Goal: Task Accomplishment & Management: Use online tool/utility

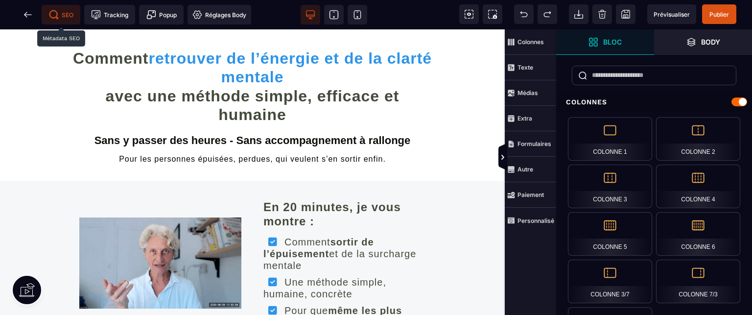
click at [66, 16] on span "SEO" at bounding box center [61, 15] width 24 height 10
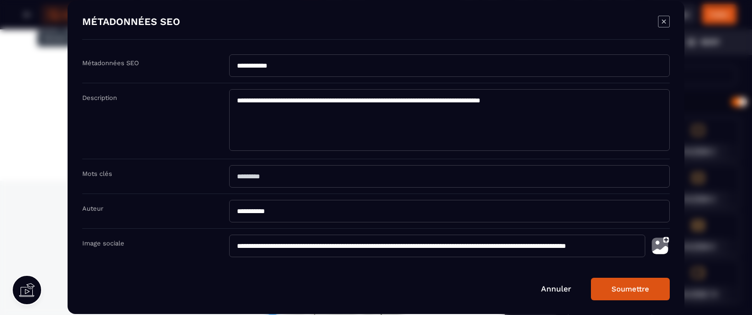
click at [565, 287] on link "Annuler" at bounding box center [556, 288] width 30 height 9
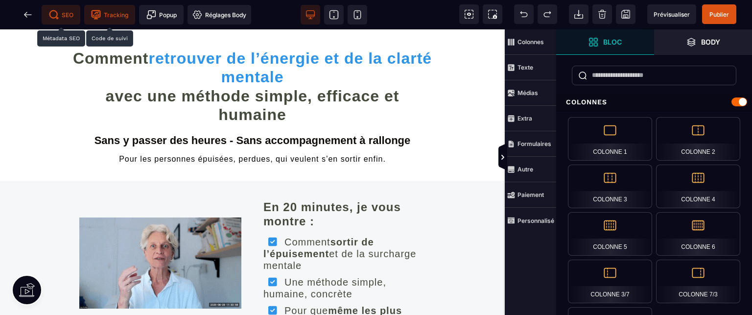
click at [112, 13] on span "Tracking" at bounding box center [109, 15] width 37 height 10
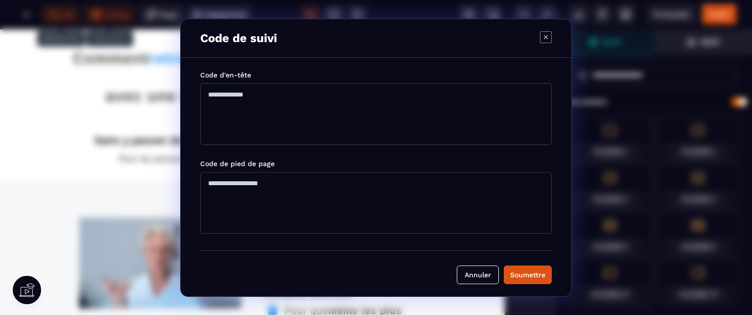
click at [208, 93] on textarea "Modal window" at bounding box center [376, 114] width 352 height 62
paste textarea "**********"
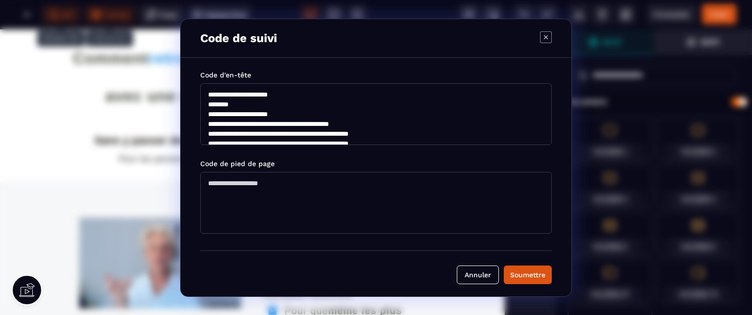
scroll to position [110, 0]
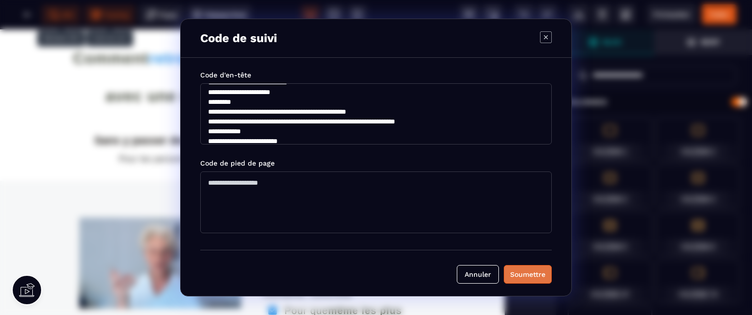
type textarea "**********"
click at [519, 273] on div "Soumettre" at bounding box center [527, 274] width 35 height 10
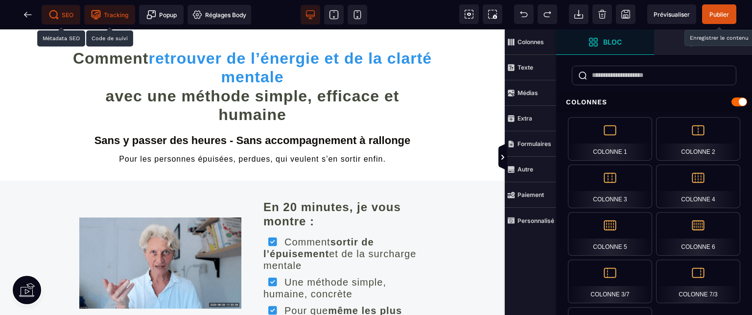
click at [719, 13] on span "Publier" at bounding box center [720, 14] width 20 height 7
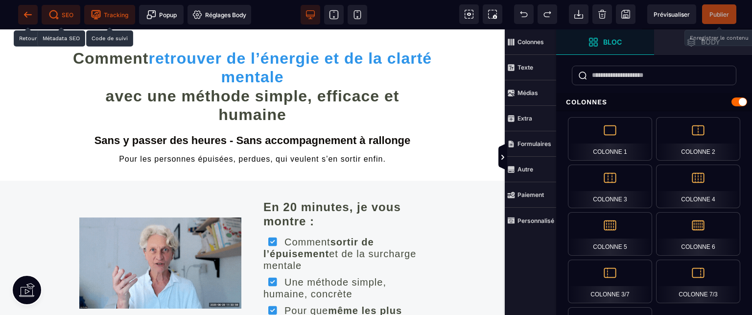
click at [27, 13] on icon at bounding box center [28, 15] width 10 height 10
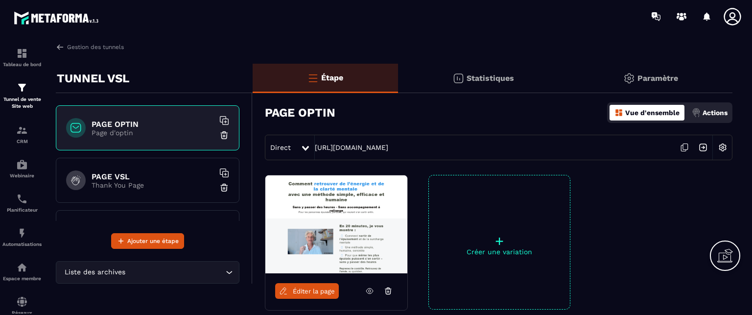
click at [118, 174] on h6 "PAGE VSL" at bounding box center [153, 176] width 122 height 9
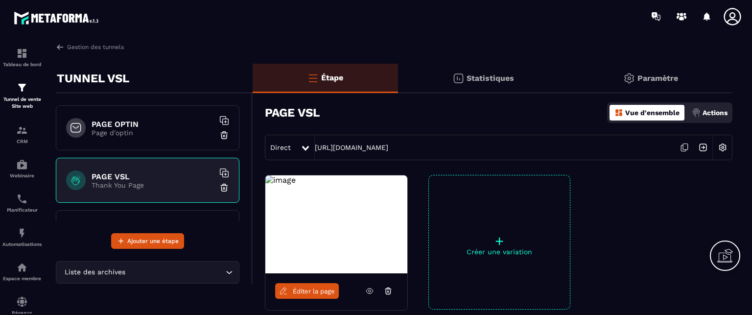
click at [306, 289] on span "Éditer la page" at bounding box center [314, 290] width 42 height 7
